Goal: Complete application form

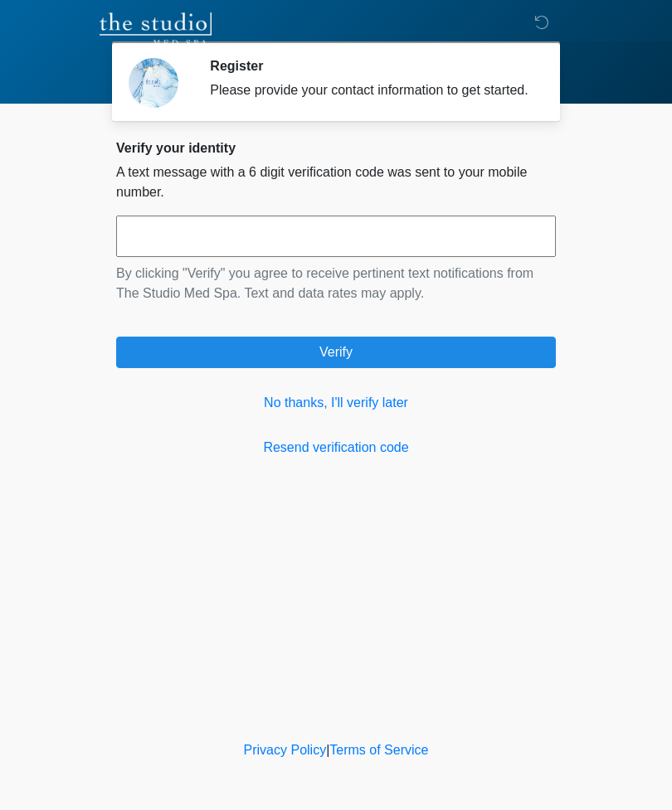
click at [365, 412] on link "No thanks, I'll verify later" at bounding box center [336, 403] width 440 height 20
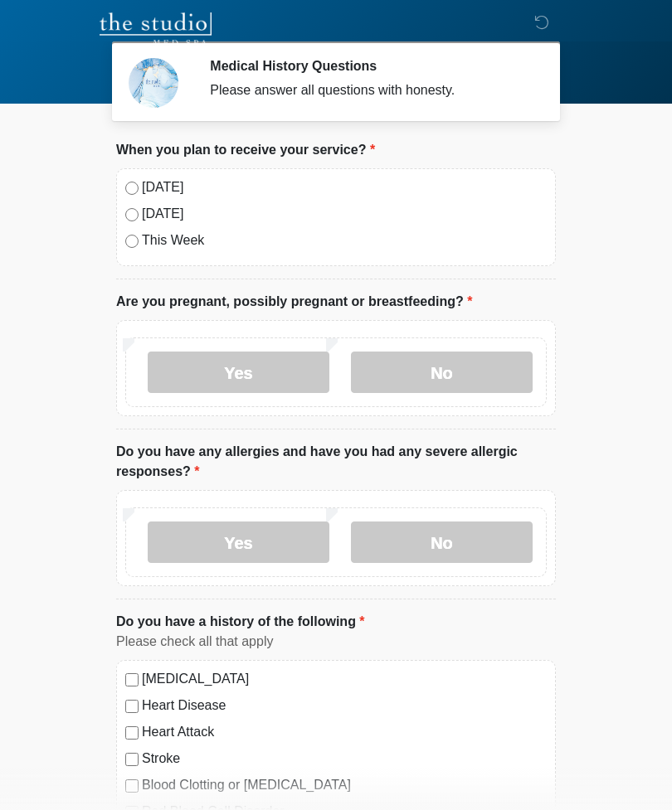
click at [148, 182] on label "Today" at bounding box center [344, 188] width 405 height 20
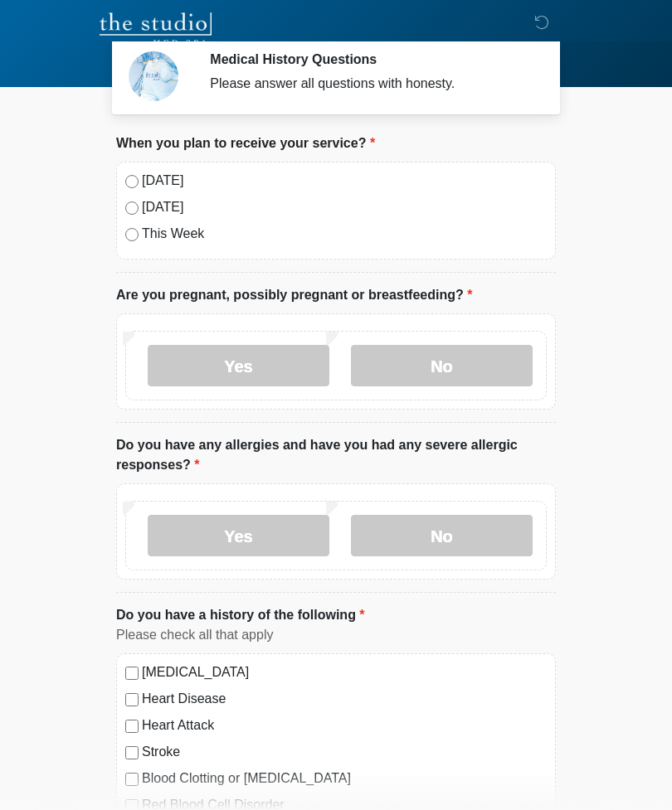
scroll to position [16, 0]
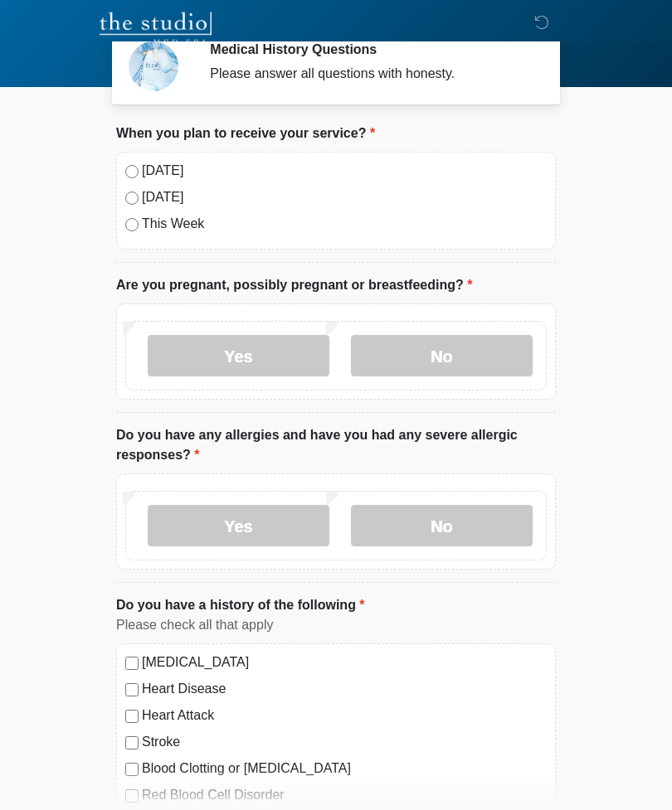
click at [444, 354] on label "No" at bounding box center [442, 356] width 182 height 41
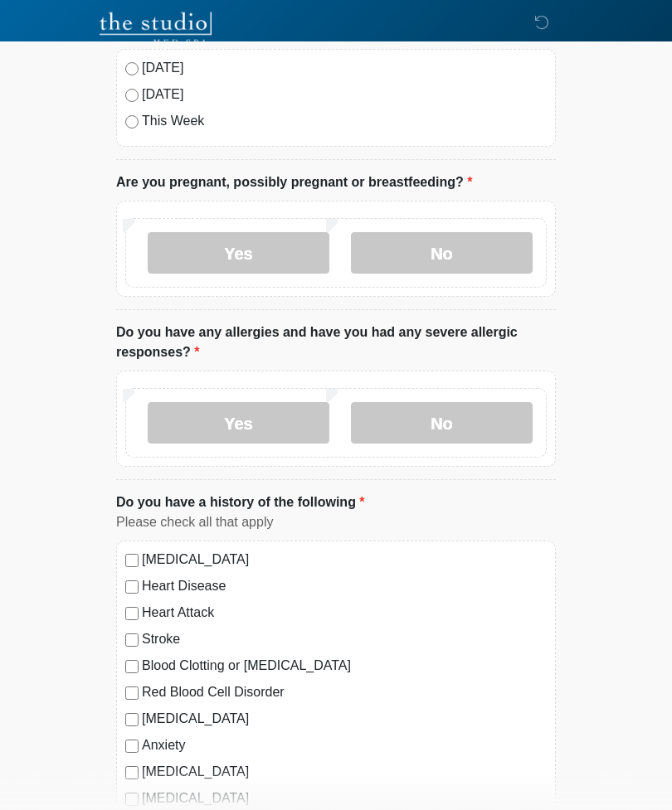
scroll to position [130, 0]
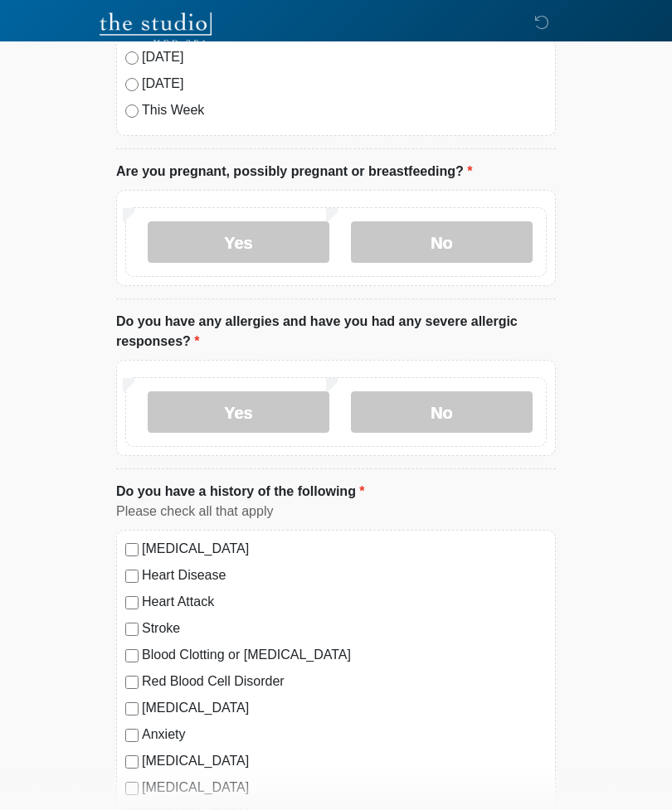
click at [445, 407] on label "No" at bounding box center [442, 412] width 182 height 41
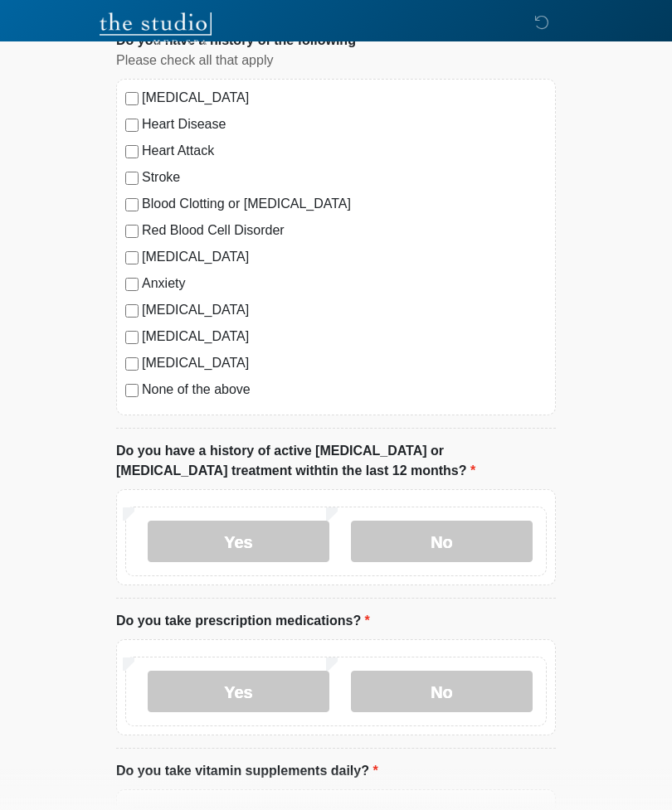
scroll to position [582, 0]
click at [428, 538] on label "No" at bounding box center [442, 540] width 182 height 41
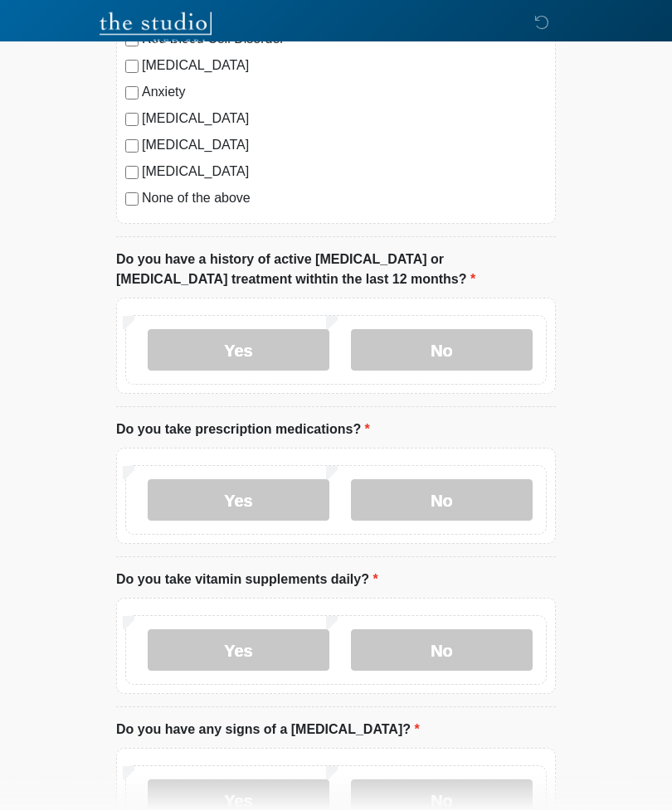
scroll to position [773, 0]
click at [202, 200] on label "None of the above" at bounding box center [344, 198] width 405 height 20
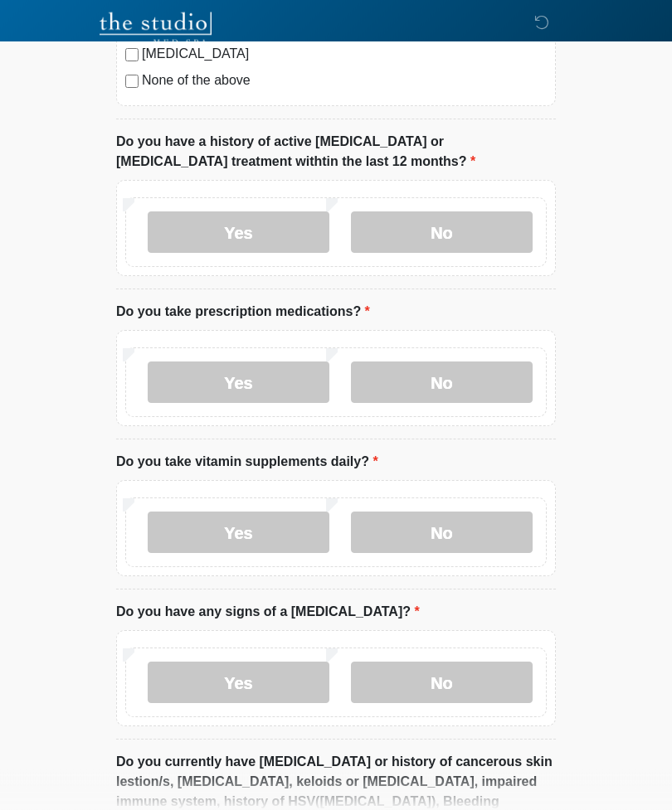
scroll to position [893, 0]
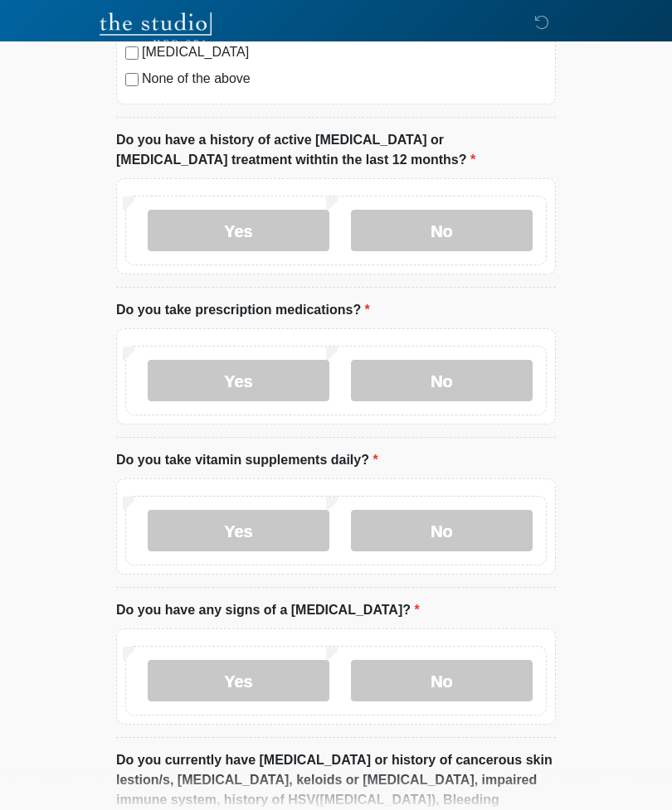
click at [441, 384] on label "No" at bounding box center [442, 380] width 182 height 41
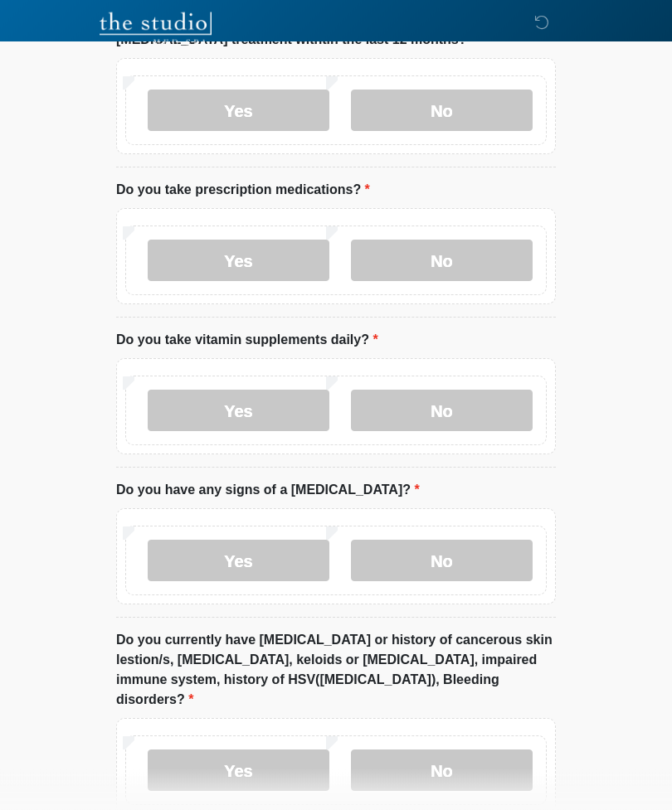
scroll to position [1023, 0]
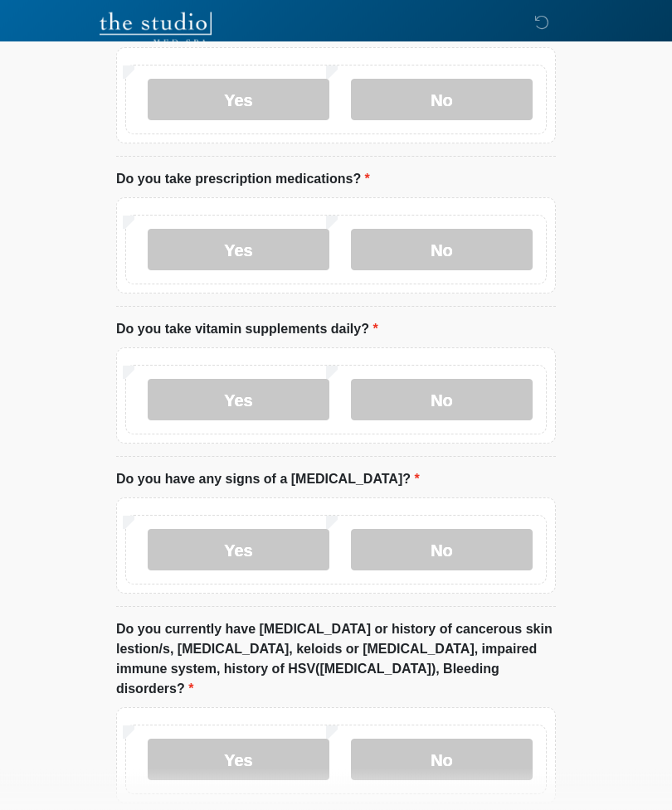
click at [252, 396] on label "Yes" at bounding box center [239, 400] width 182 height 41
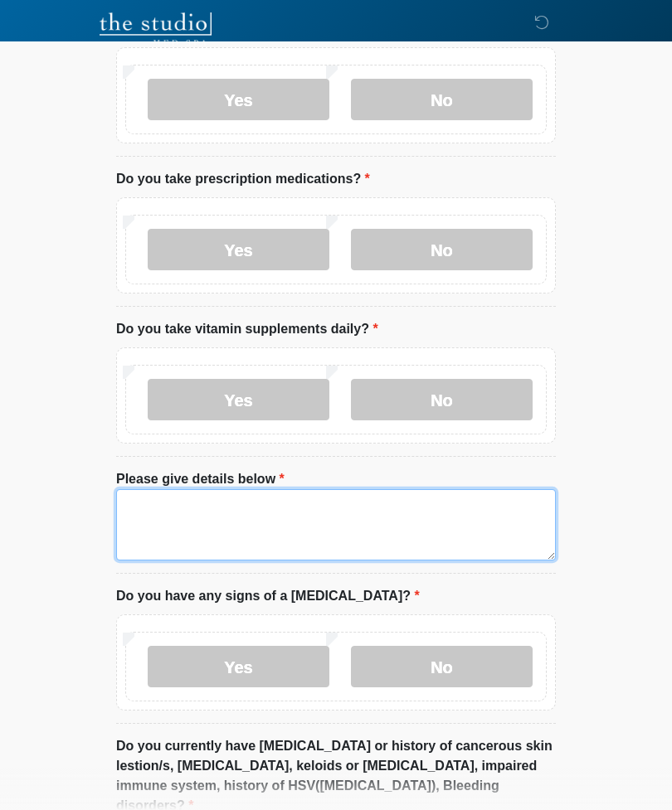
click at [246, 514] on textarea "Please give details below" at bounding box center [336, 524] width 440 height 71
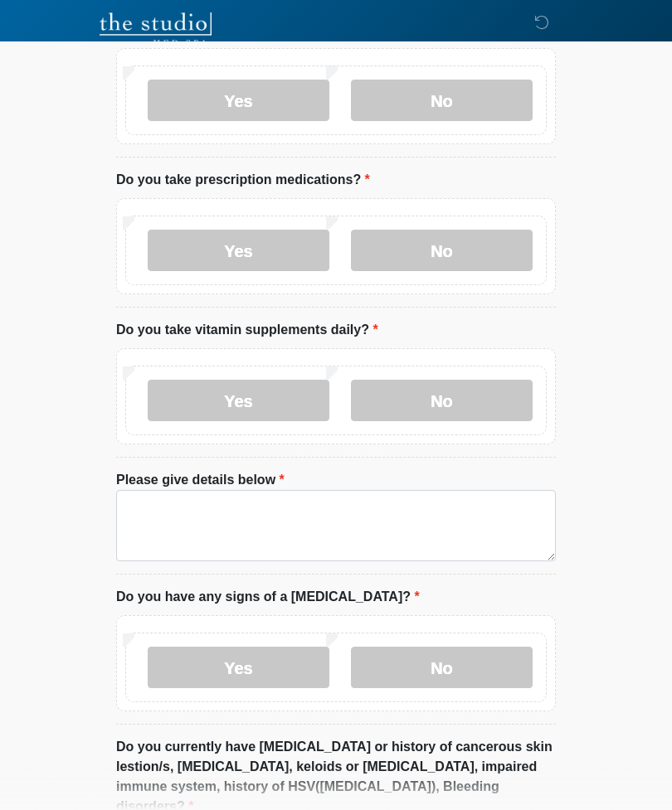
click at [457, 387] on label "No" at bounding box center [442, 400] width 182 height 41
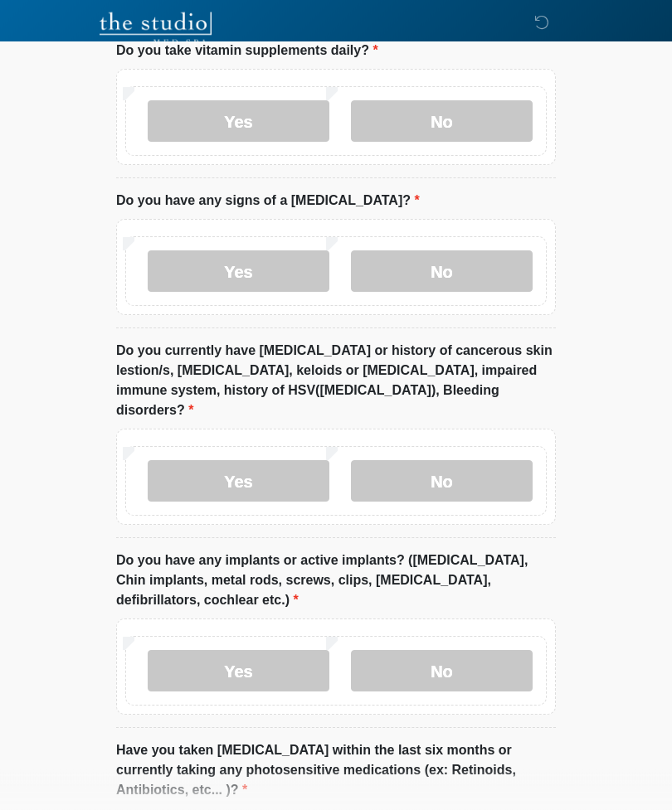
scroll to position [1328, 0]
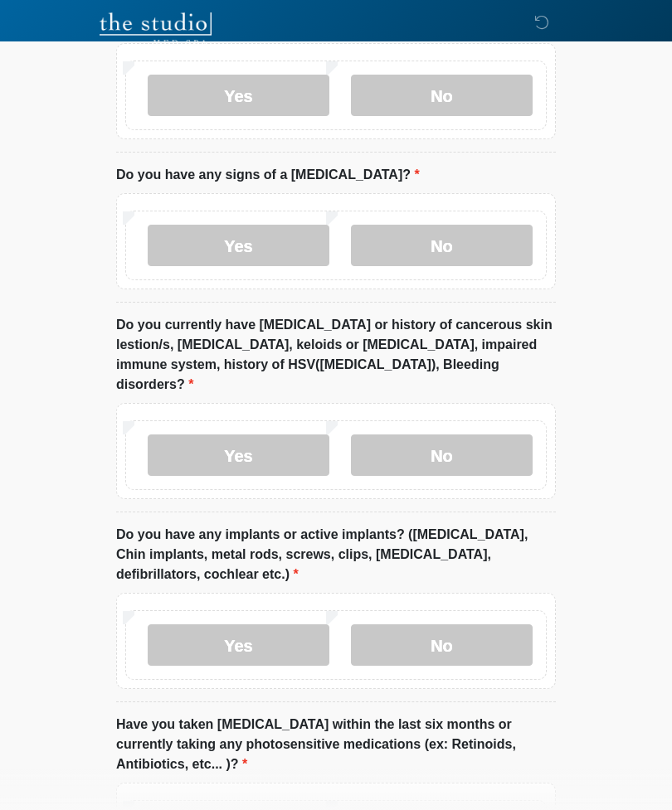
click at [442, 238] on label "No" at bounding box center [442, 245] width 182 height 41
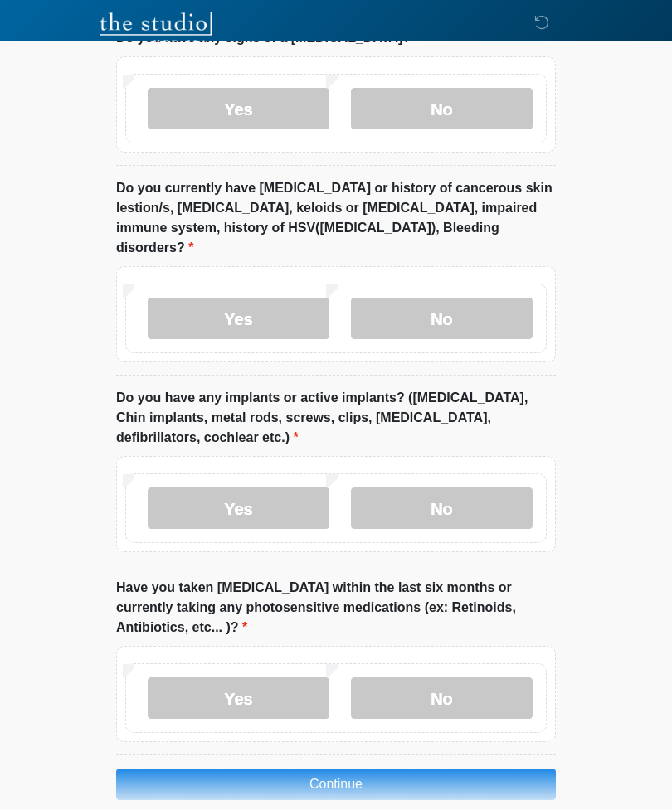
scroll to position [1467, 0]
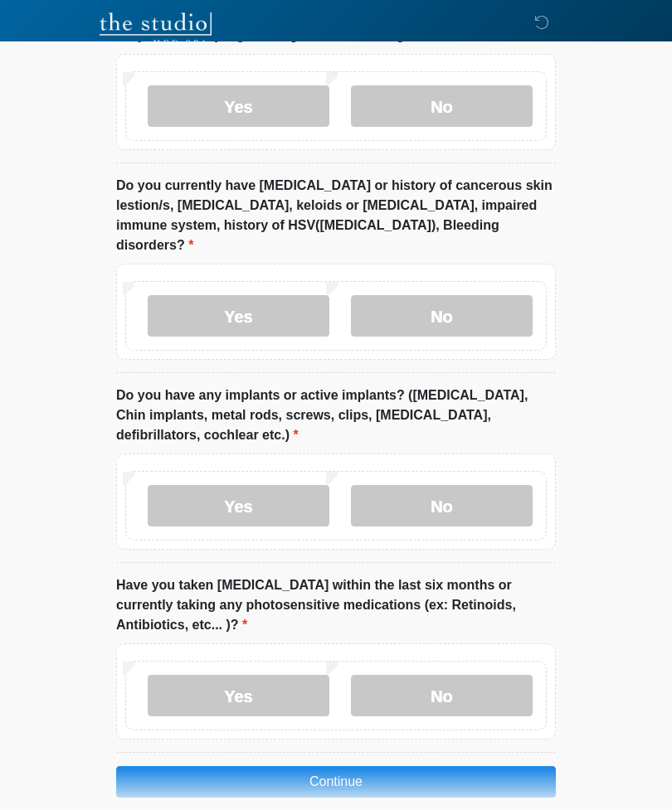
click at [461, 295] on label "No" at bounding box center [442, 315] width 182 height 41
click at [468, 485] on label "No" at bounding box center [442, 505] width 182 height 41
click at [458, 678] on label "No" at bounding box center [442, 695] width 182 height 41
click at [372, 766] on button "Continue" at bounding box center [336, 782] width 440 height 32
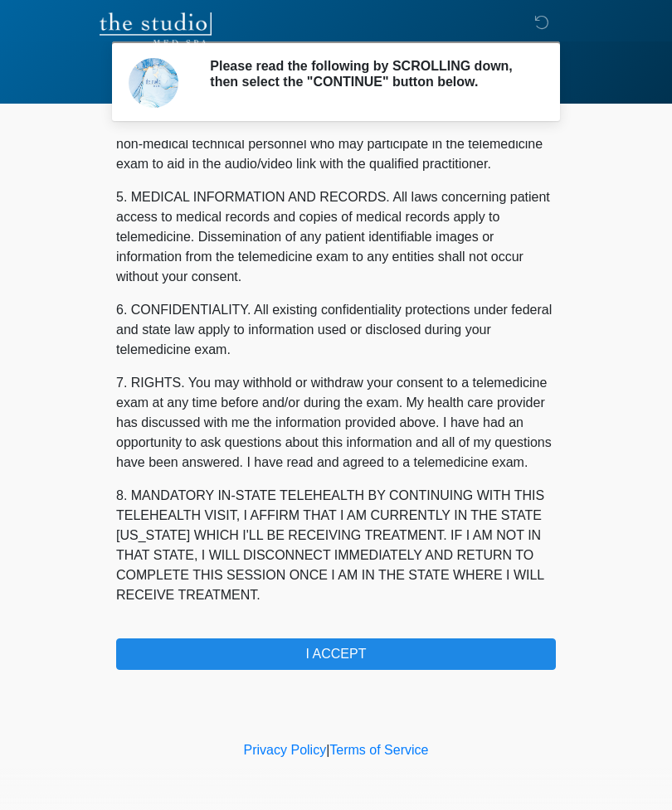
scroll to position [503, 0]
click at [401, 669] on button "I ACCEPT" at bounding box center [336, 655] width 440 height 32
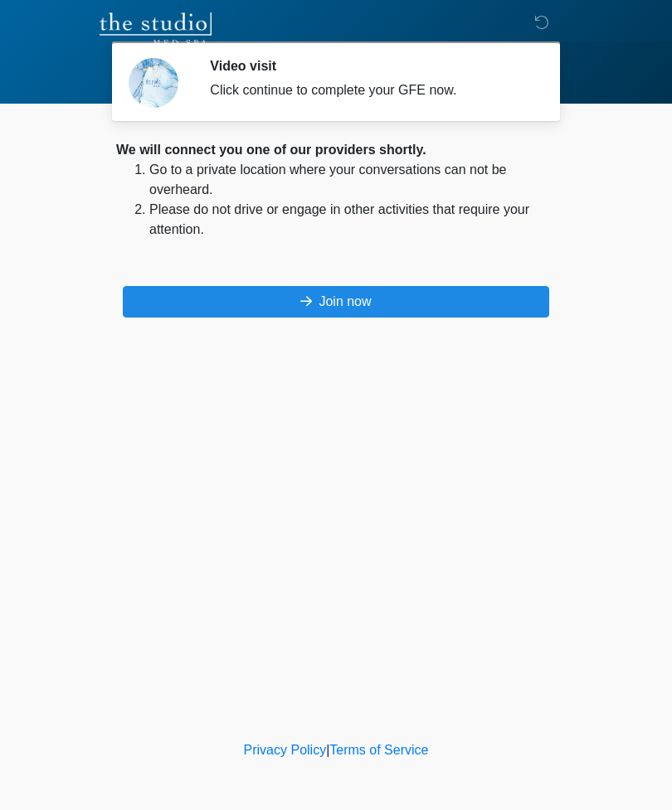
click at [370, 293] on button "Join now" at bounding box center [336, 302] width 426 height 32
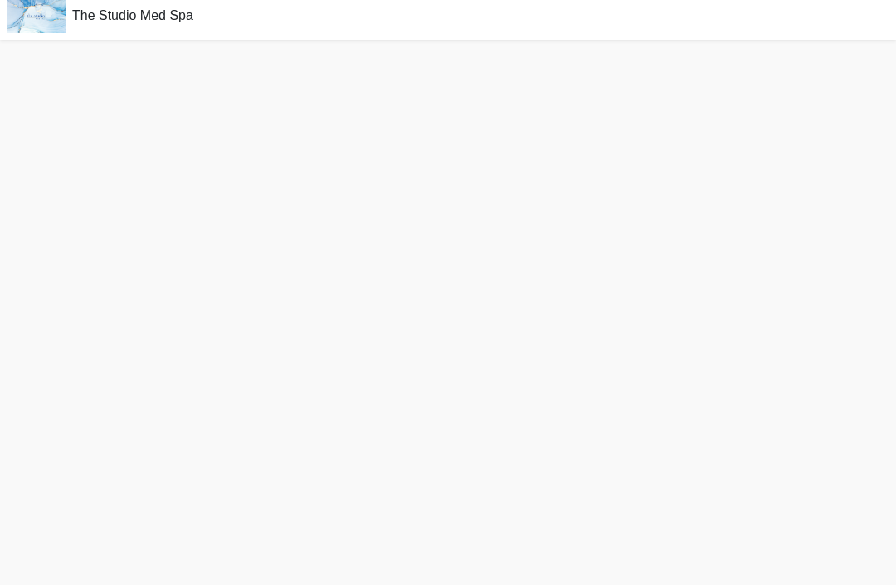
scroll to position [5, 0]
